Goal: Task Accomplishment & Management: Manage account settings

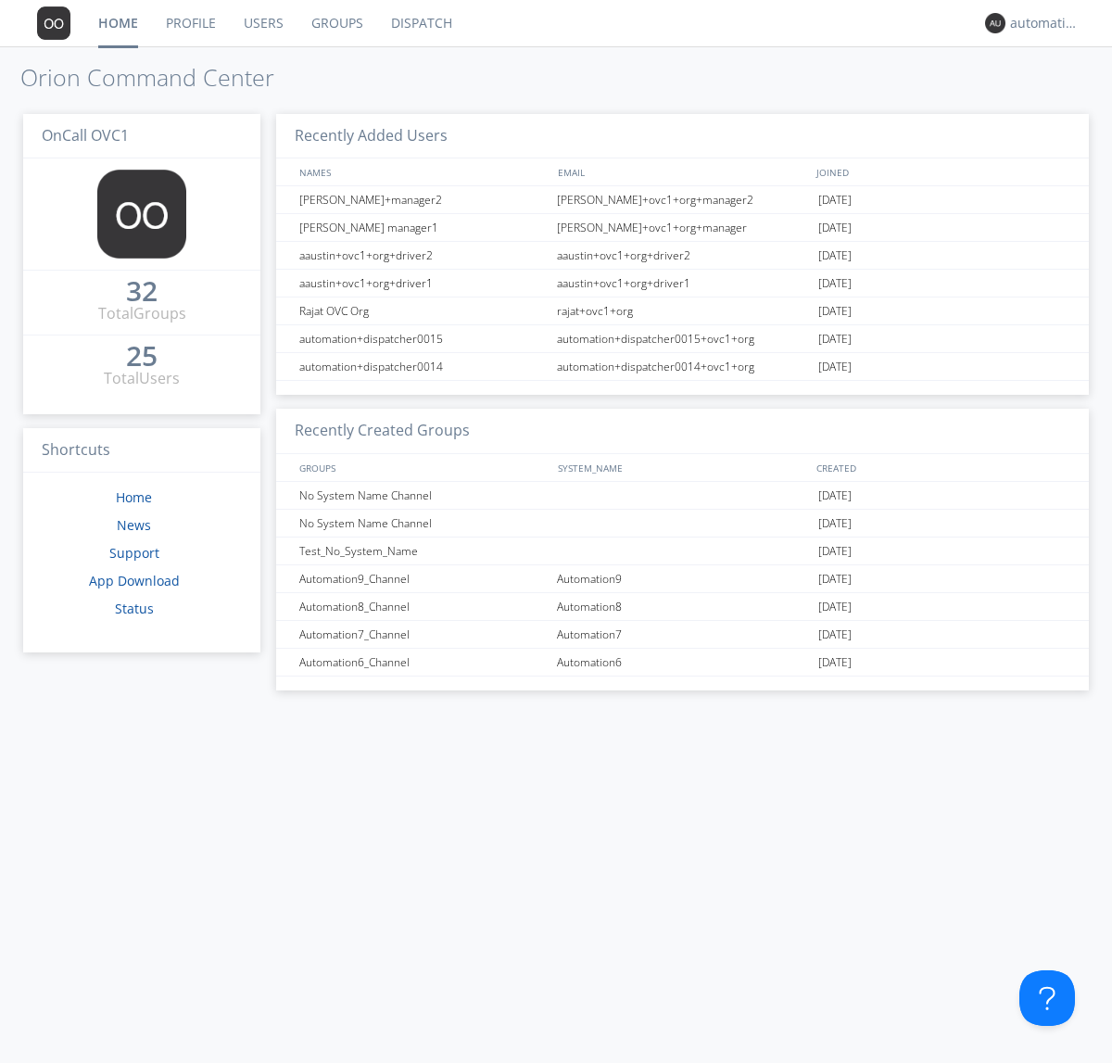
click at [335, 23] on link "Groups" at bounding box center [337, 23] width 80 height 46
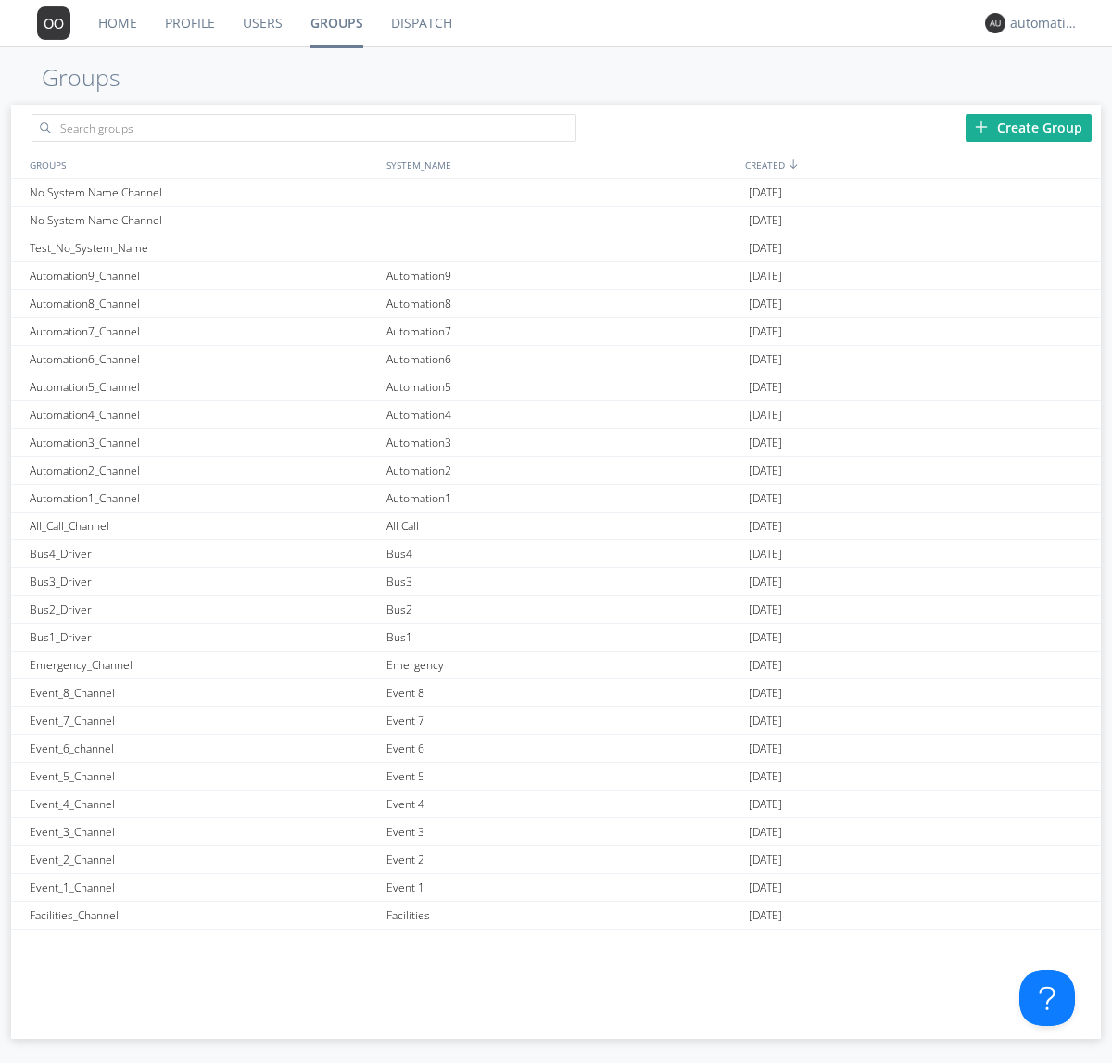
click at [1028, 127] on div "Create Group" at bounding box center [1028, 128] width 126 height 28
click at [335, 23] on link "Groups" at bounding box center [337, 23] width 81 height 46
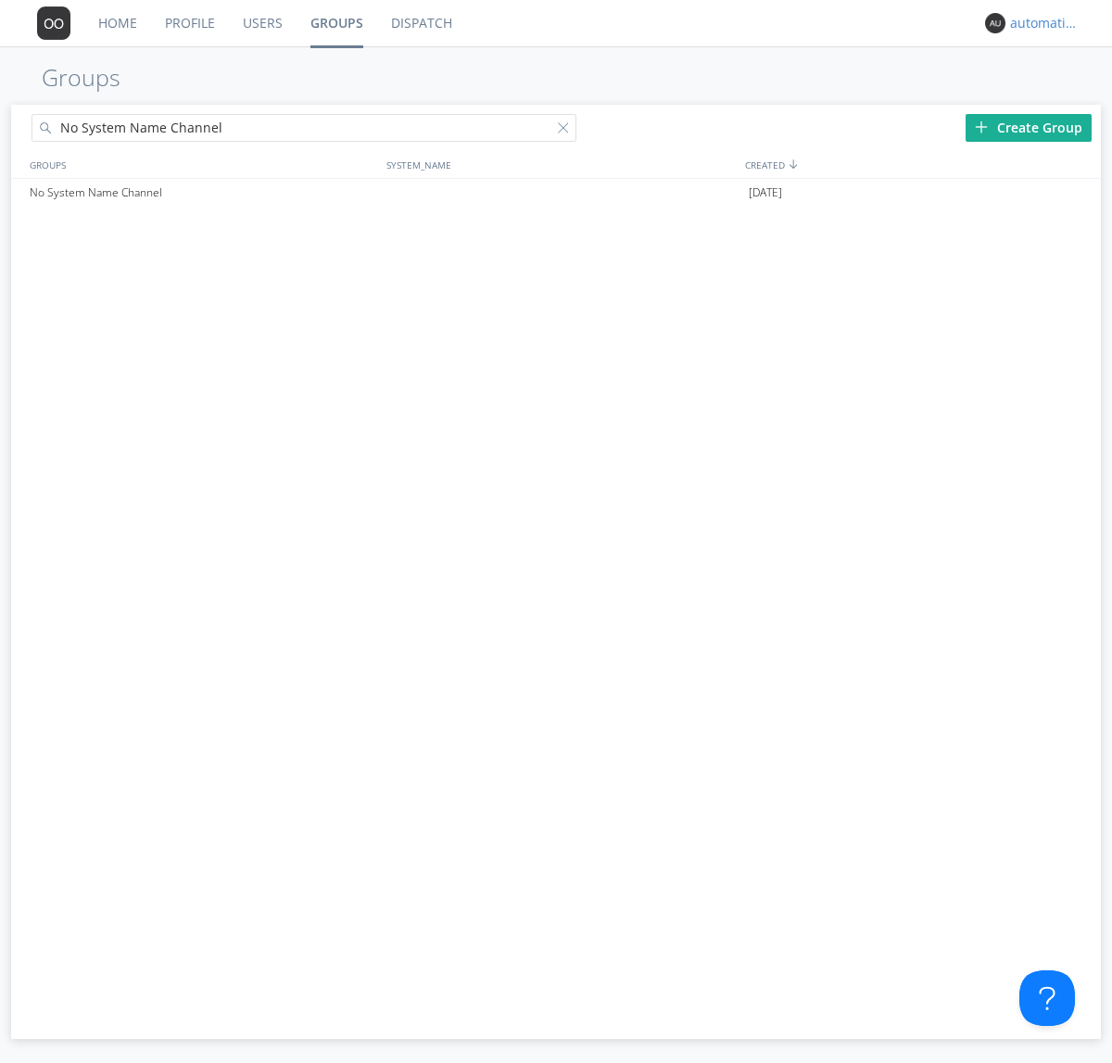
type input "No System Name Channel"
click at [1027, 20] on div "automation+dispatcher0014" at bounding box center [1044, 23] width 69 height 19
click at [1035, 66] on div "Settings" at bounding box center [1053, 64] width 95 height 33
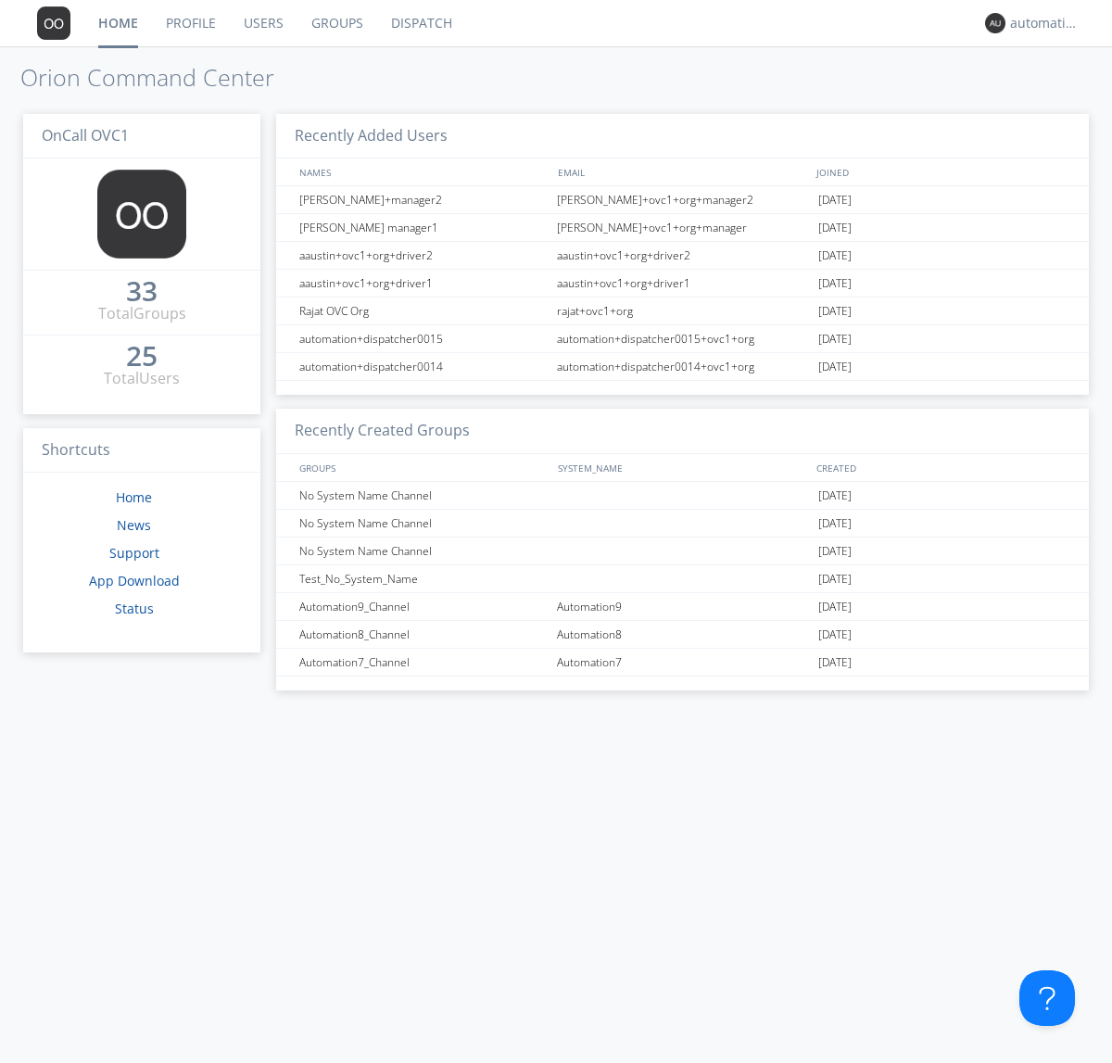
click at [176, 22] on link "Profile" at bounding box center [191, 23] width 78 height 46
